Goal: Navigation & Orientation: Find specific page/section

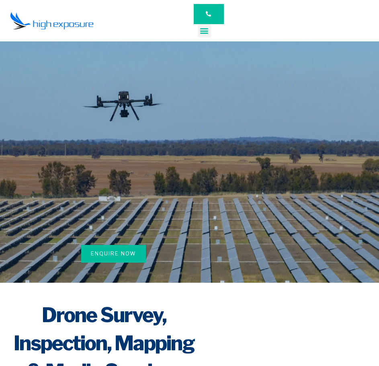
click at [205, 31] on icon "Menu Toggle" at bounding box center [204, 30] width 9 height 9
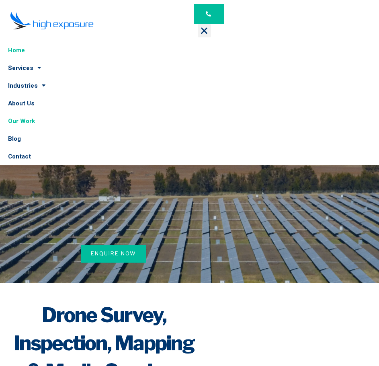
click at [28, 123] on link "Our Work" at bounding box center [189, 121] width 379 height 18
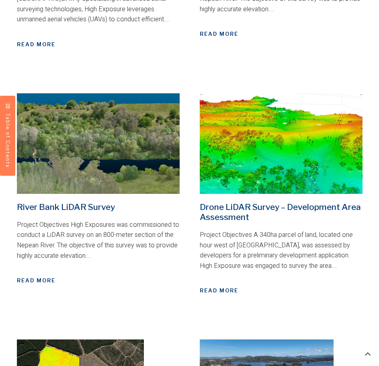
scroll to position [724, 0]
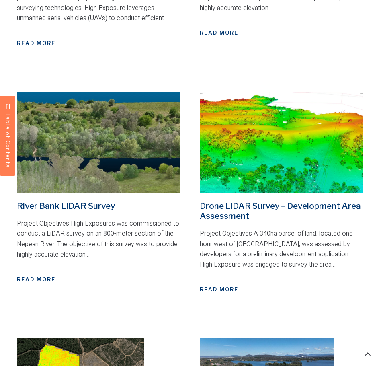
click at [271, 142] on img at bounding box center [281, 142] width 163 height 101
